Goal: Task Accomplishment & Management: Complete application form

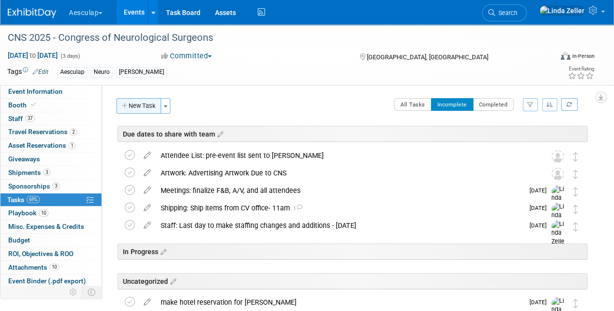
click at [134, 104] on button "New Task" at bounding box center [139, 106] width 45 height 16
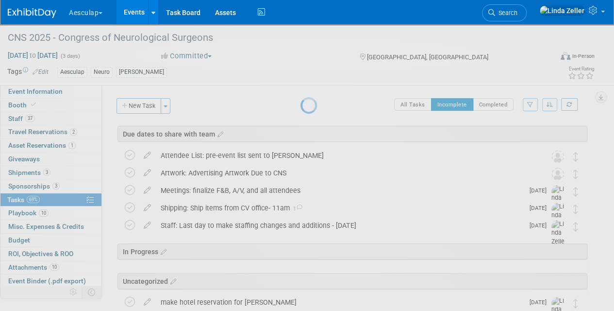
select select "7"
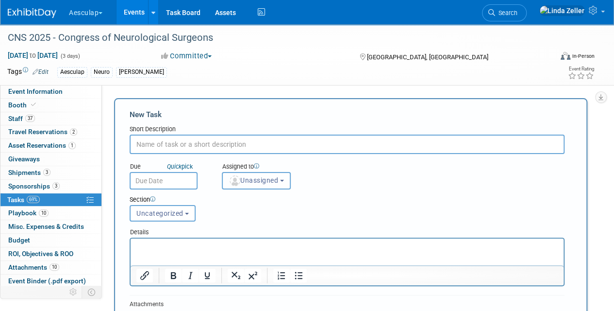
click at [231, 185] on img "button" at bounding box center [235, 180] width 11 height 11
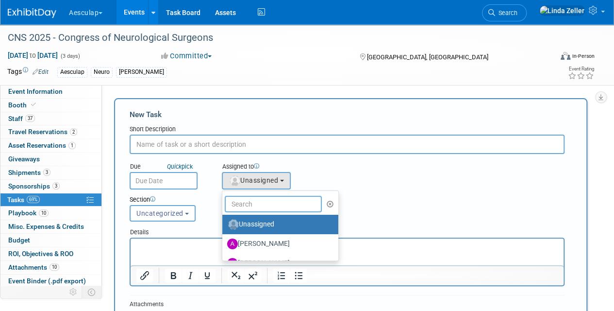
click at [246, 203] on input "text" at bounding box center [273, 204] width 97 height 17
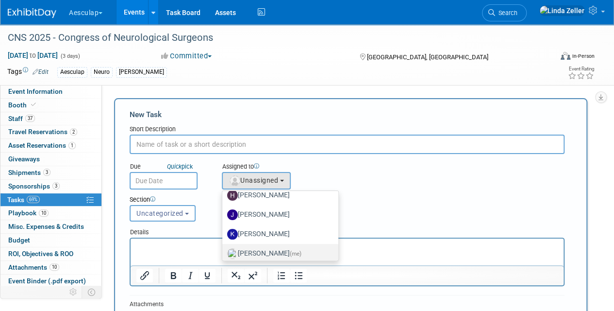
click at [255, 252] on label "[PERSON_NAME] (me)" at bounding box center [278, 254] width 102 height 16
click at [224, 252] on input "[PERSON_NAME] (me)" at bounding box center [221, 252] width 6 height 6
select select "997af25e-71f2-407b-94d0-6444a5b8fc40"
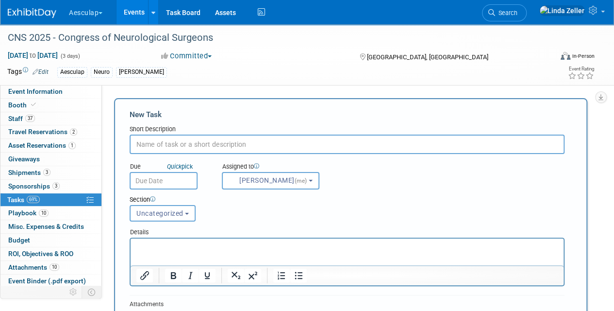
click at [162, 187] on input "text" at bounding box center [164, 180] width 68 height 17
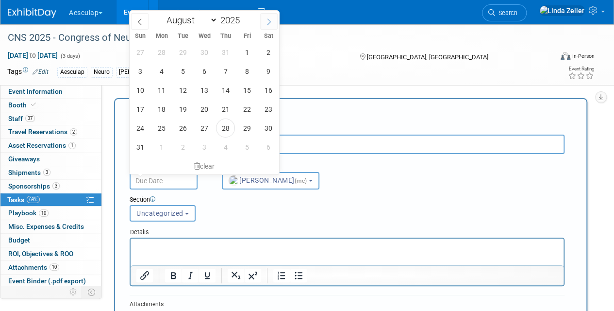
click at [271, 20] on icon at bounding box center [269, 21] width 7 height 7
select select "8"
click at [164, 70] on span "8" at bounding box center [161, 71] width 19 height 19
type input "[DATE]"
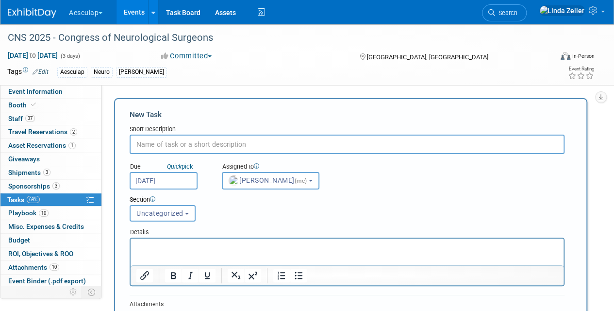
click at [153, 144] on input "text" at bounding box center [347, 144] width 435 height 19
type input "did we get an exact time for the sym6?"
click at [181, 241] on html at bounding box center [347, 245] width 433 height 14
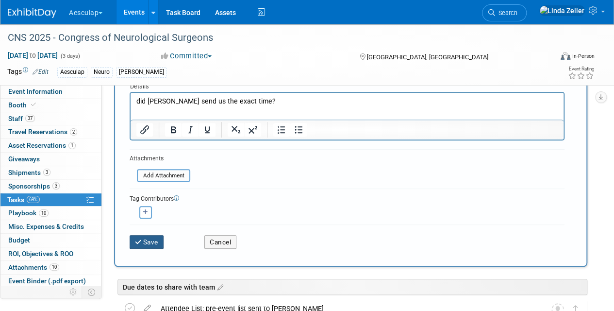
click at [154, 241] on button "Save" at bounding box center [147, 242] width 34 height 14
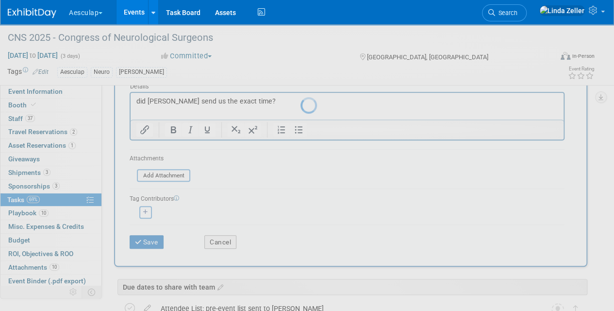
scroll to position [48, 0]
